Goal: Task Accomplishment & Management: Complete application form

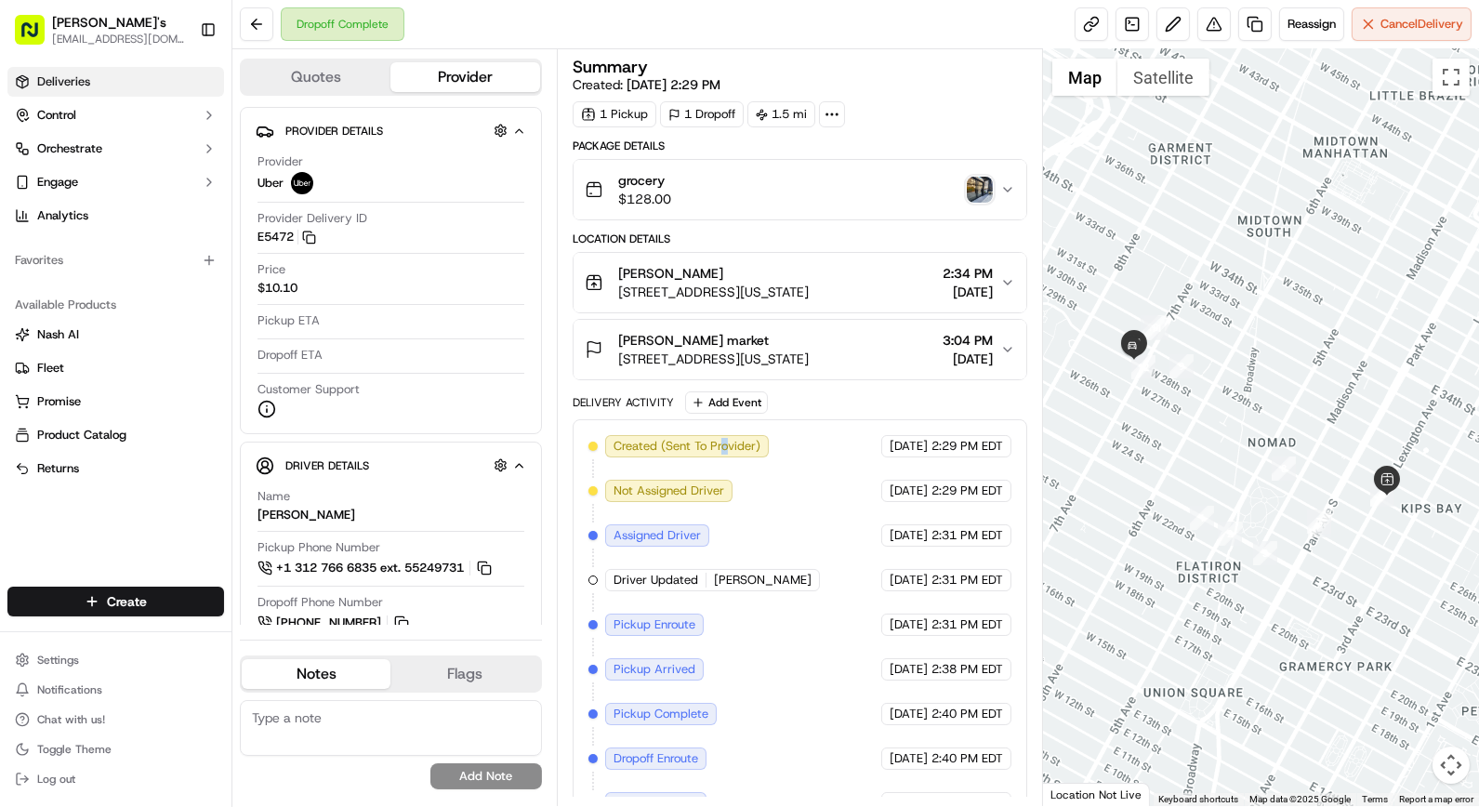
drag, startPoint x: 63, startPoint y: 81, endPoint x: 73, endPoint y: 76, distance: 10.4
click at [63, 81] on span "Deliveries" at bounding box center [63, 81] width 53 height 17
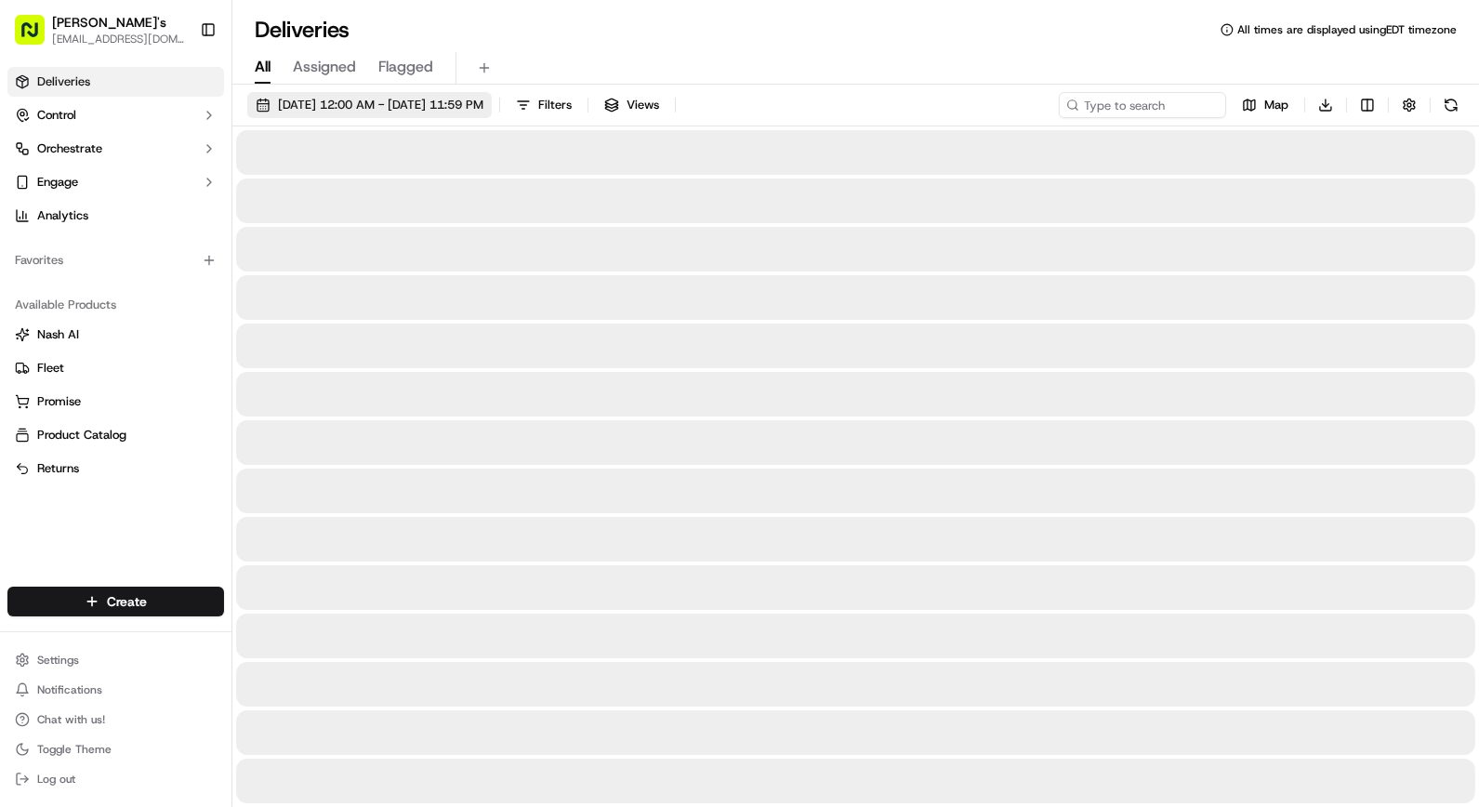
click at [311, 100] on span "[DATE] 12:00 AM - [DATE] 11:59 PM" at bounding box center [380, 105] width 205 height 17
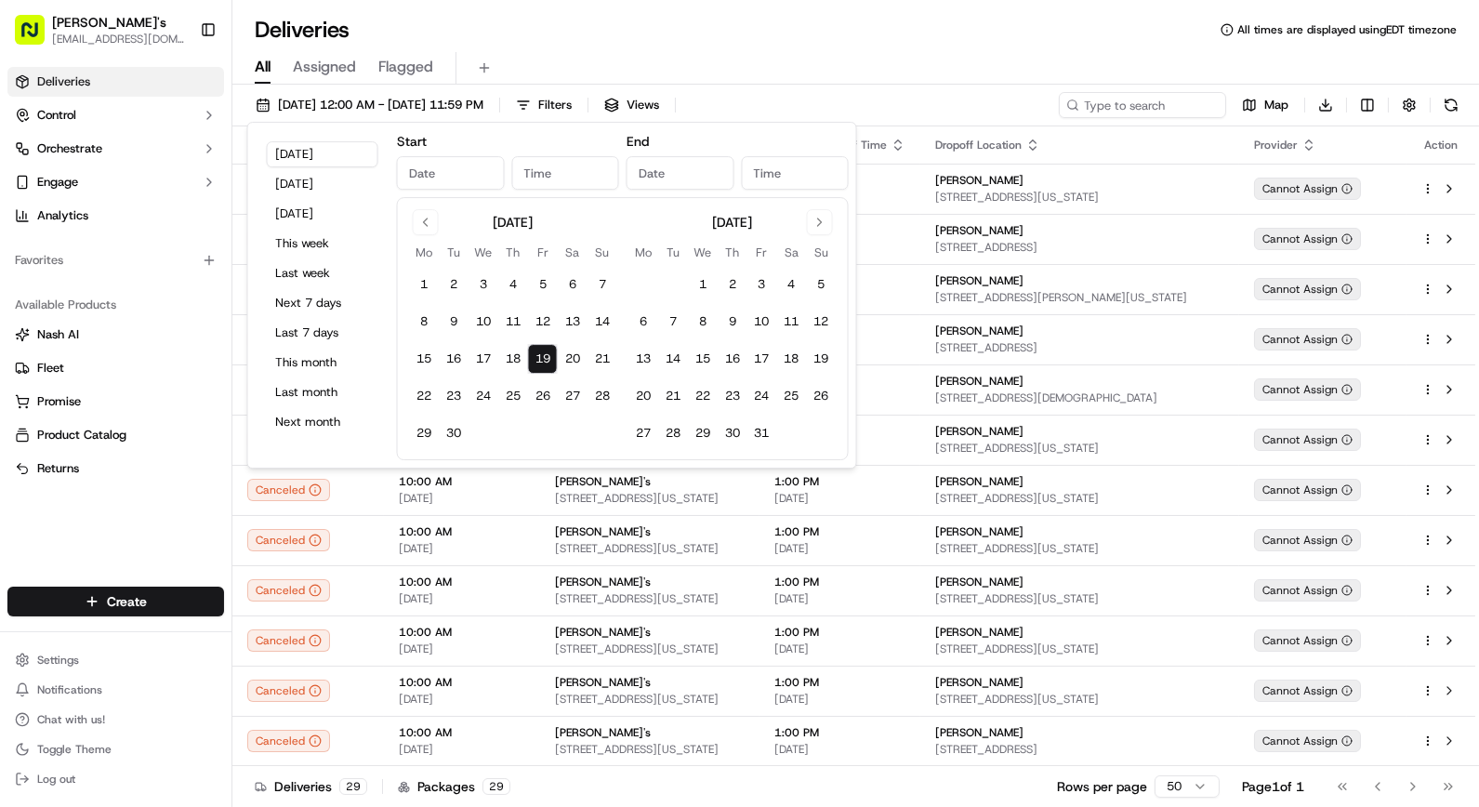
type input "[DATE]"
type input "12:00 AM"
type input "[DATE]"
type input "11:59 PM"
click at [309, 152] on button "[DATE]" at bounding box center [323, 154] width 112 height 26
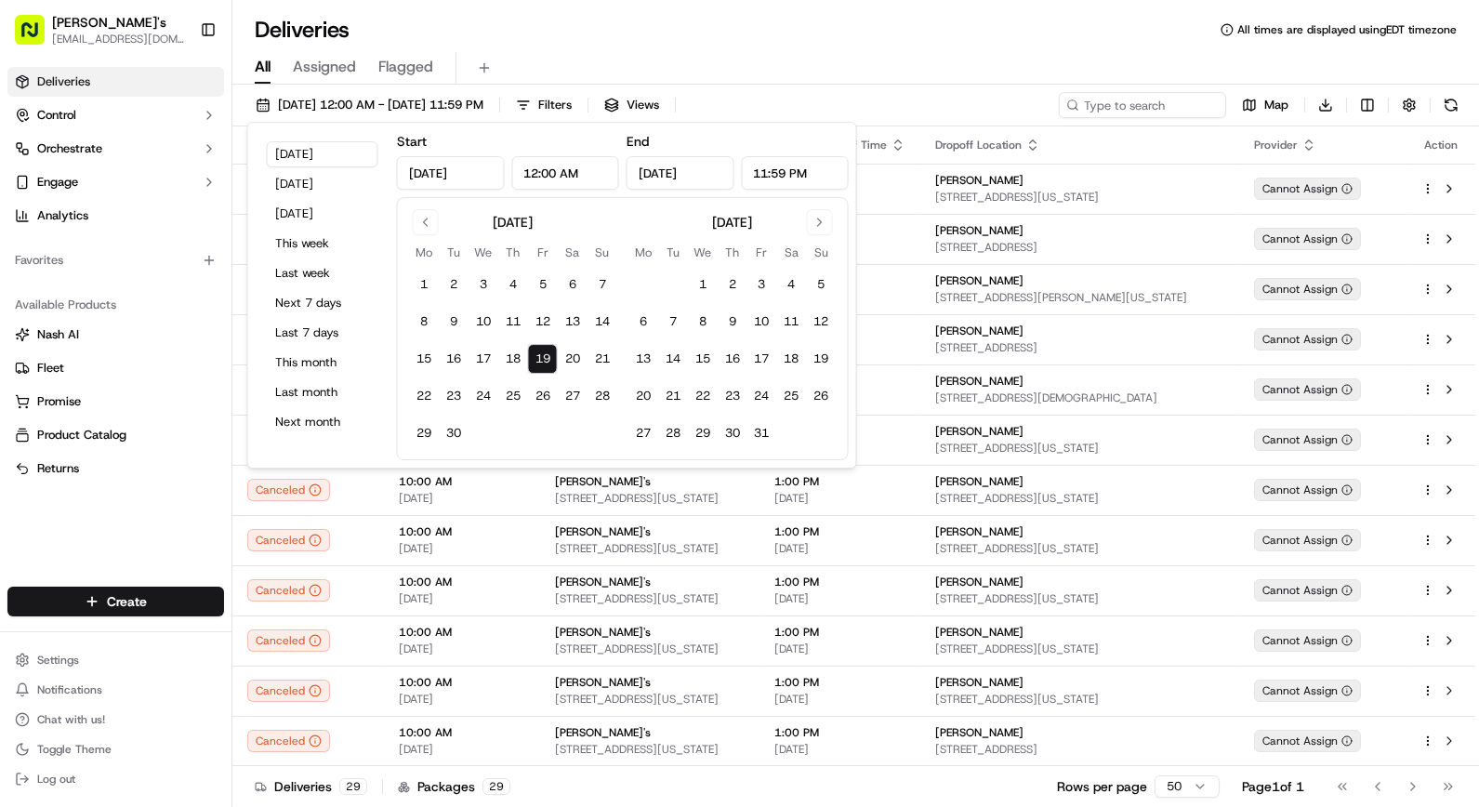
click at [729, 17] on div "Deliveries All times are displayed using EDT timezone" at bounding box center [855, 30] width 1247 height 30
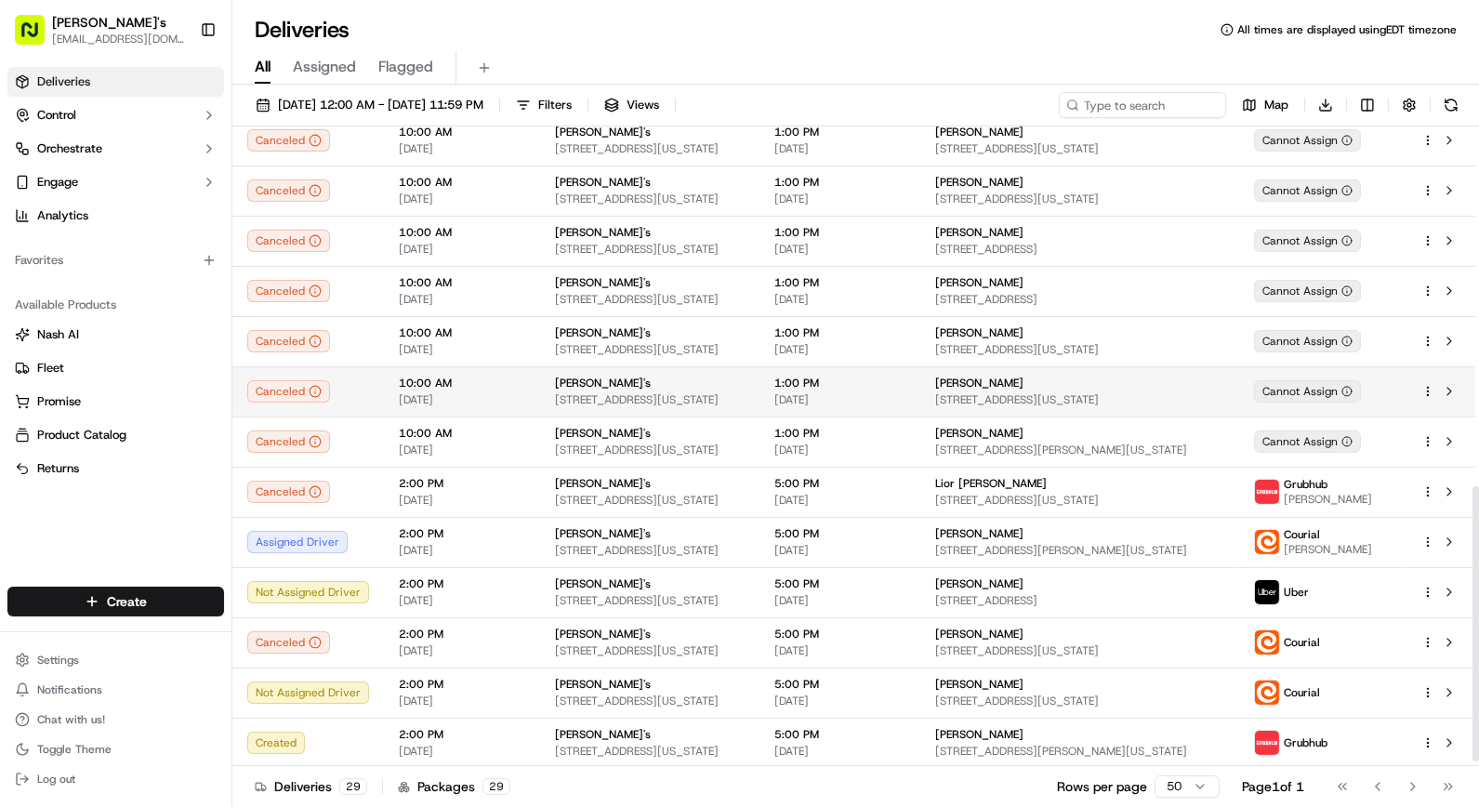
scroll to position [852, 0]
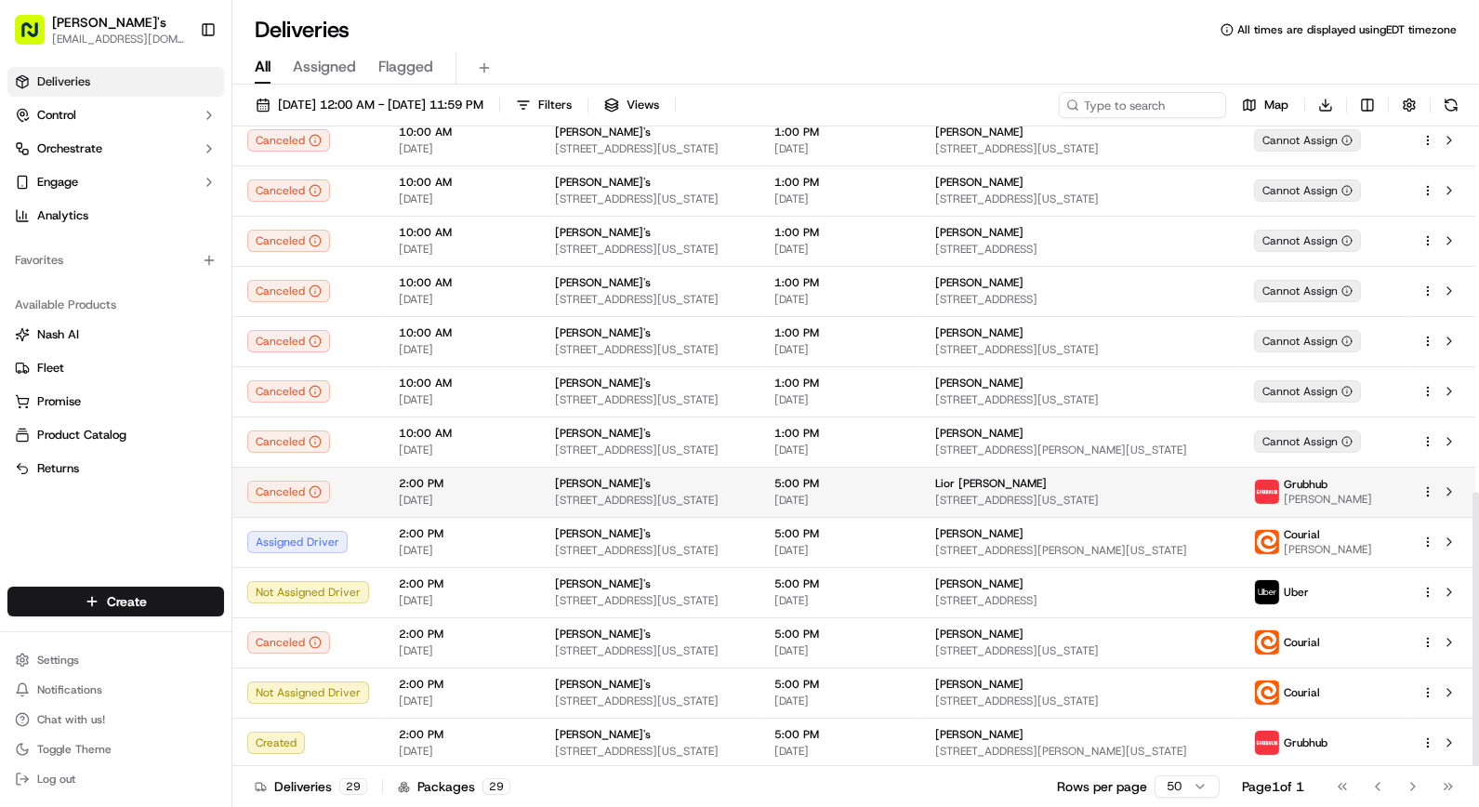
click at [1434, 491] on html "[PERSON_NAME]'s [EMAIL_ADDRESS][DOMAIN_NAME] Toggle Sidebar Deliveries Control …" at bounding box center [739, 403] width 1479 height 807
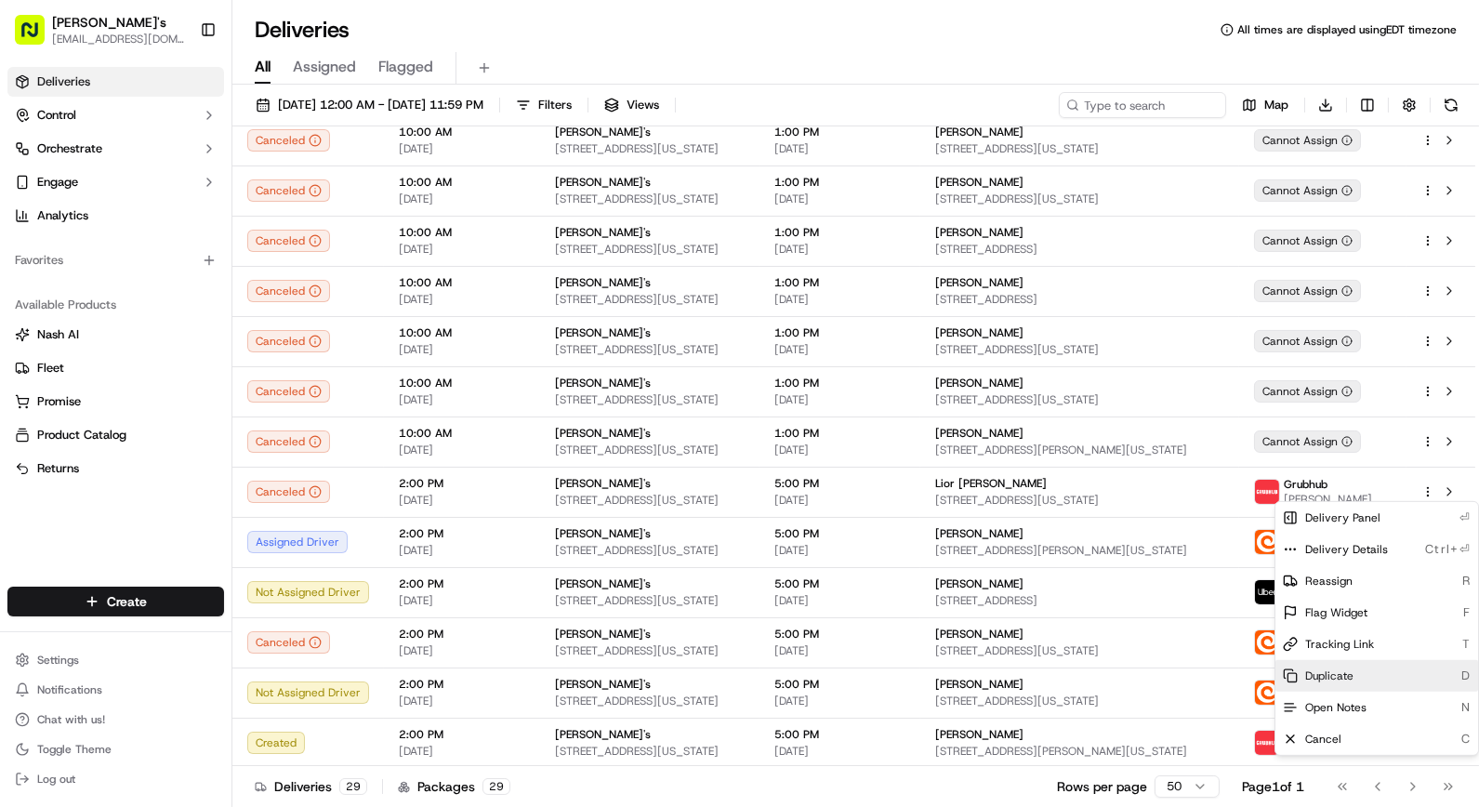
click at [1342, 672] on span "Duplicate" at bounding box center [1329, 675] width 48 height 15
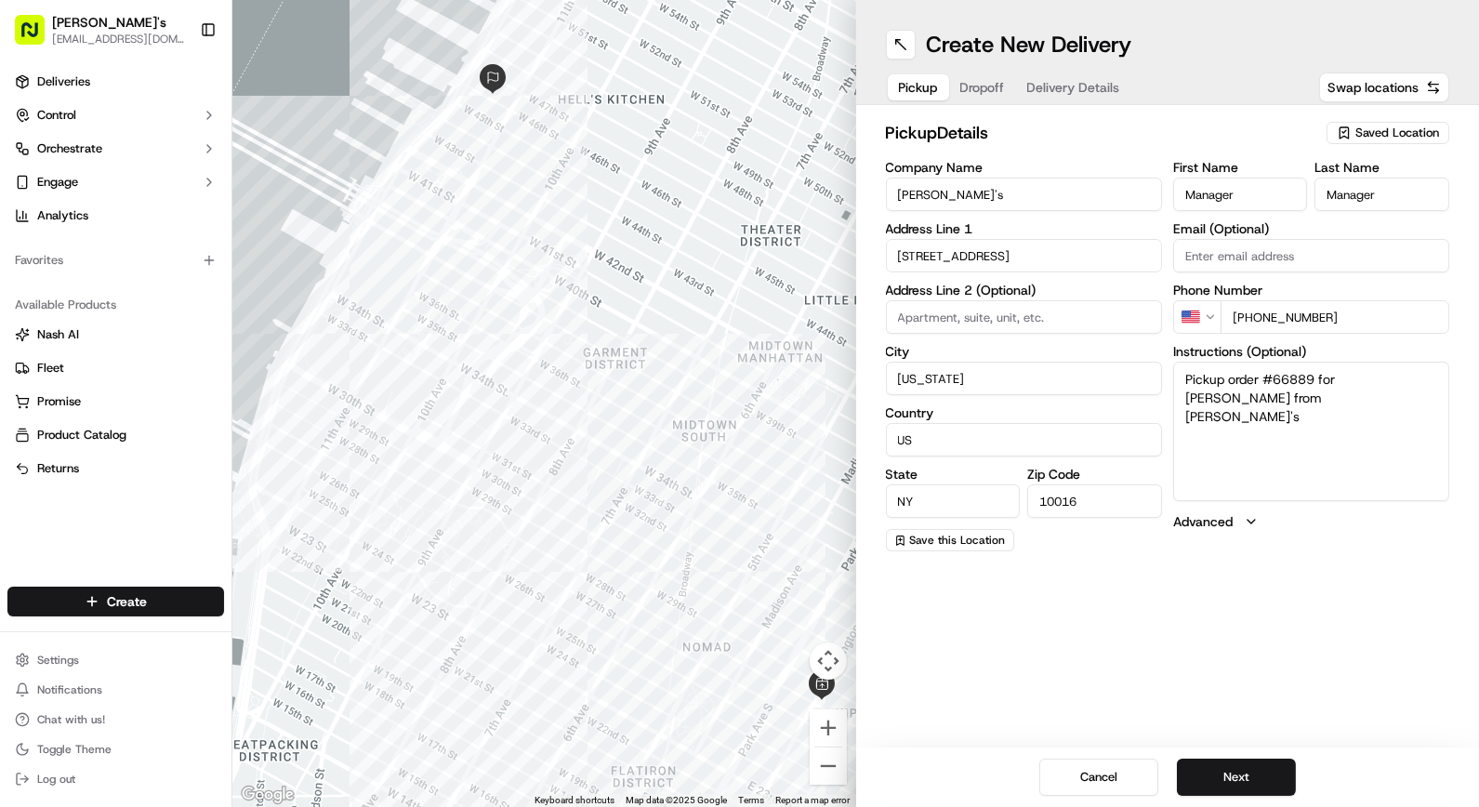
click at [963, 91] on span "Dropoff" at bounding box center [982, 87] width 45 height 19
click at [1032, 190] on input "Company Name" at bounding box center [1024, 194] width 276 height 33
type input "LA BOITE"
click at [1330, 300] on input "+1 917 699 4074" at bounding box center [1335, 316] width 229 height 33
click at [1256, 394] on textarea "N/A" at bounding box center [1311, 431] width 276 height 139
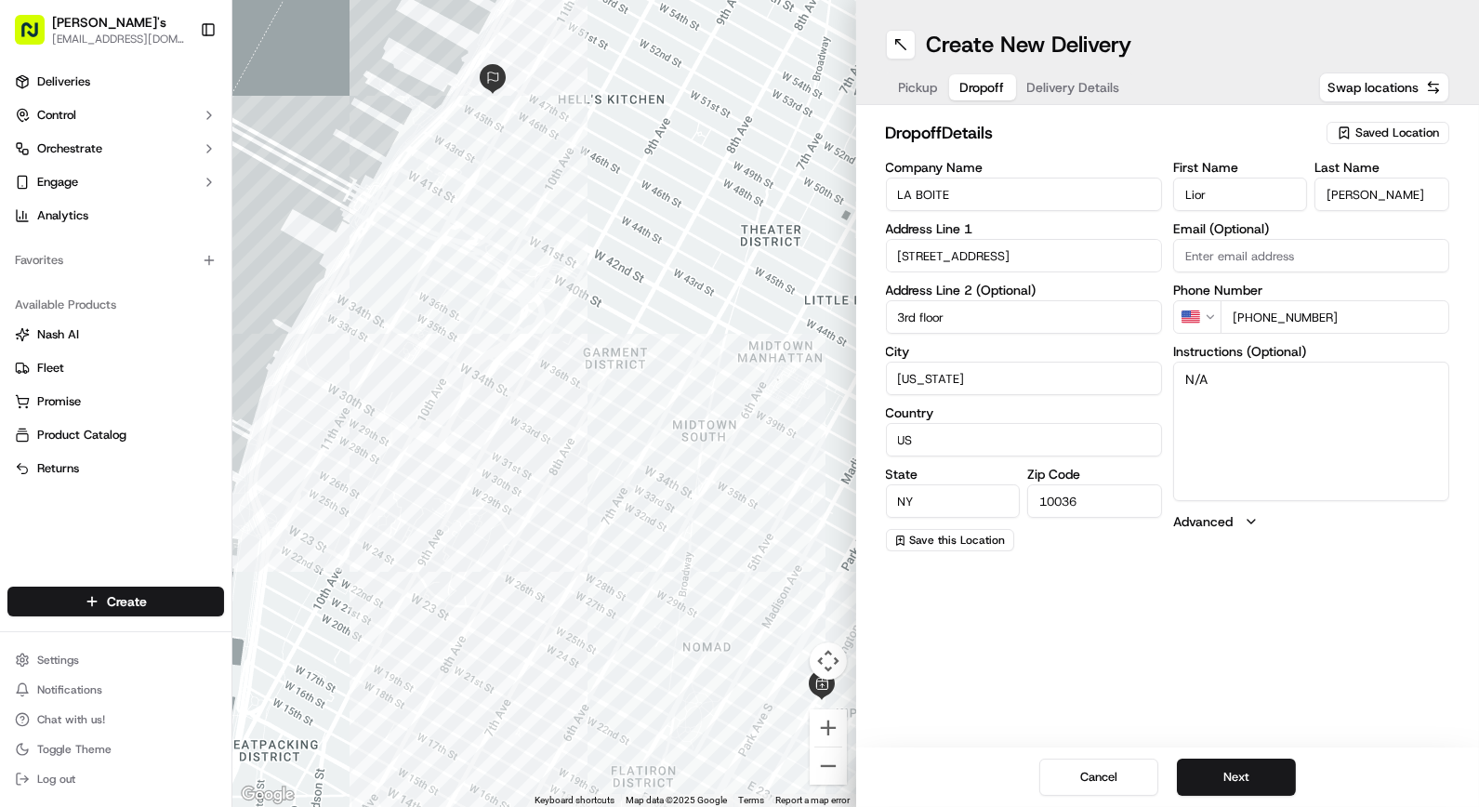
click at [1256, 394] on textarea "N/A" at bounding box center [1311, 431] width 276 height 139
type textarea "DELIVER TO THIRD FLOOR"
click at [1103, 88] on span "Delivery Details" at bounding box center [1073, 87] width 93 height 19
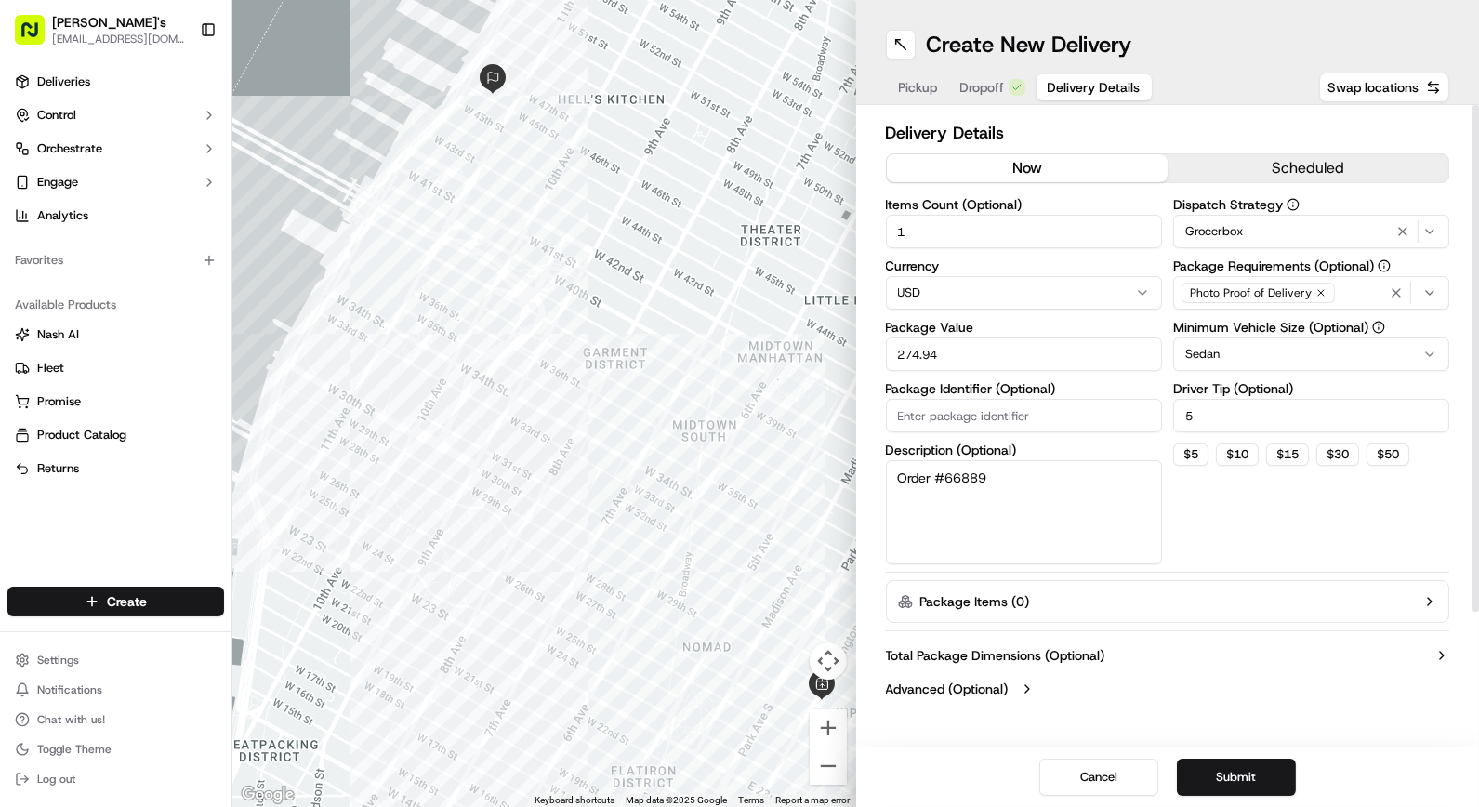
click at [1079, 172] on button "now" at bounding box center [1027, 168] width 281 height 28
click at [1231, 755] on div "Cancel Submit" at bounding box center [1168, 778] width 624 height 60
click at [1232, 758] on div "Cancel Submit" at bounding box center [1168, 778] width 624 height 60
click at [1235, 775] on button "Submit" at bounding box center [1236, 777] width 119 height 37
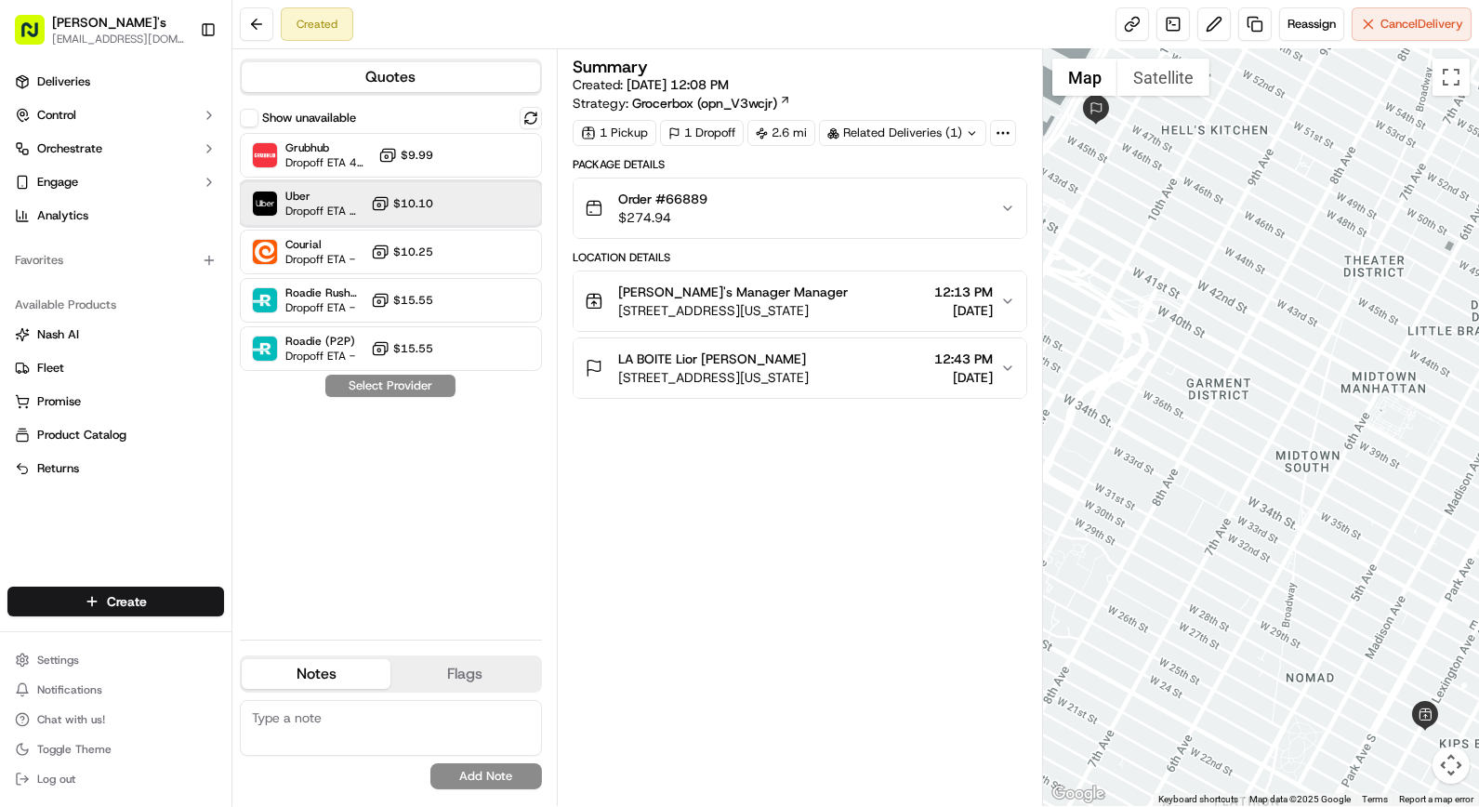
click at [443, 192] on div "Uber Dropoff ETA 1 hour $10.10" at bounding box center [391, 203] width 302 height 45
click at [432, 390] on button "Assign Provider" at bounding box center [390, 386] width 132 height 22
